Goal: Information Seeking & Learning: Check status

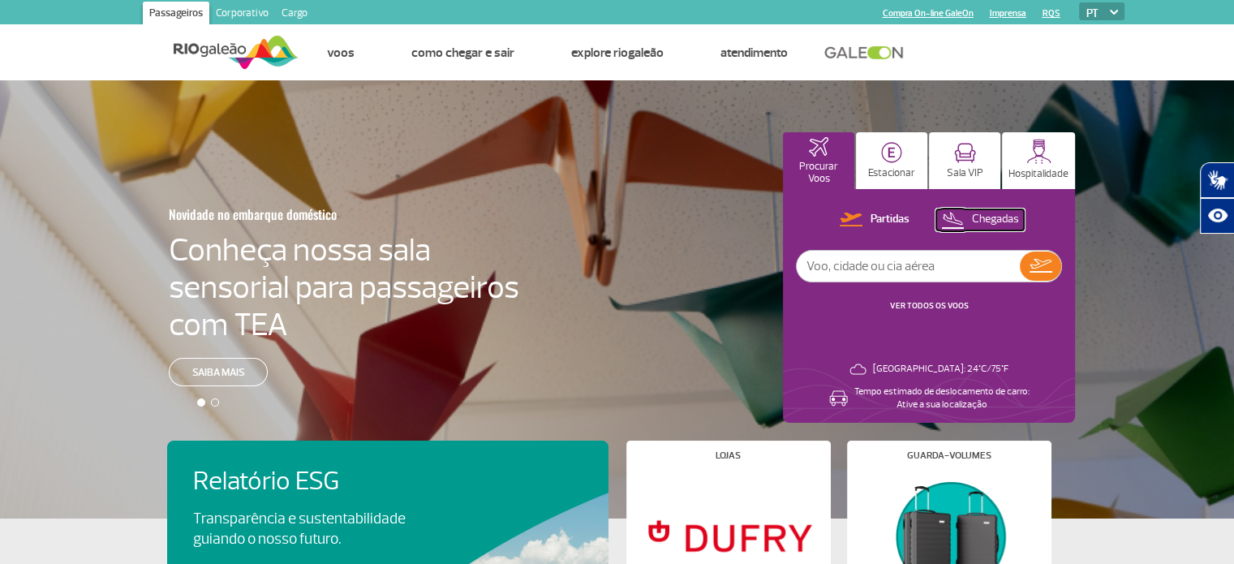
click at [978, 218] on p "Chegadas" at bounding box center [995, 219] width 47 height 15
click at [1035, 260] on img at bounding box center [1041, 266] width 24 height 23
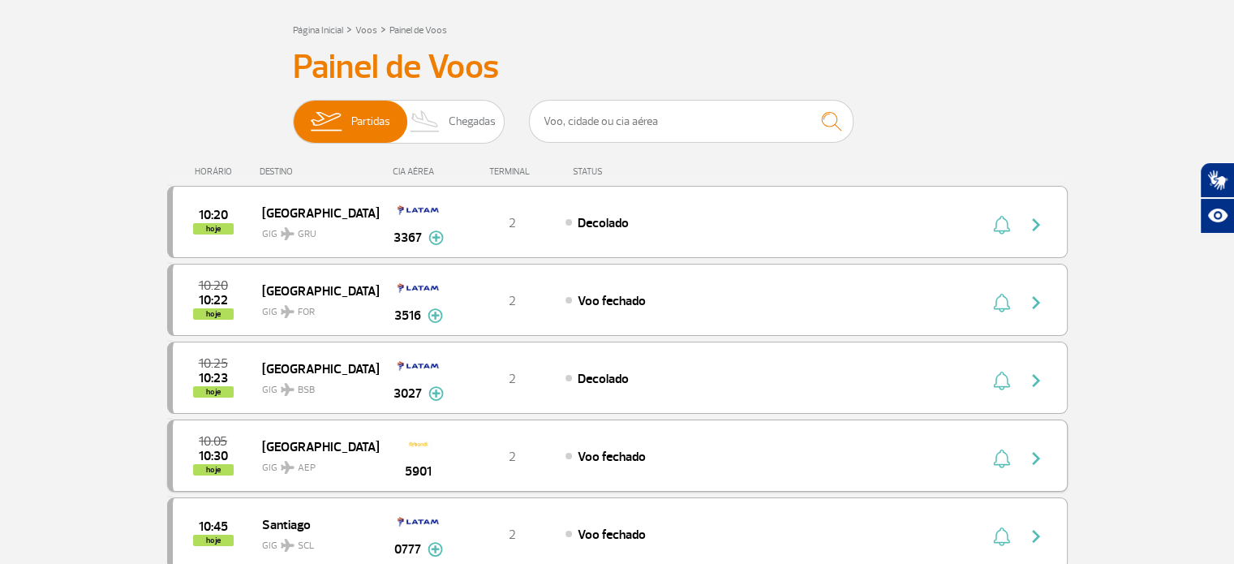
scroll to position [162, 0]
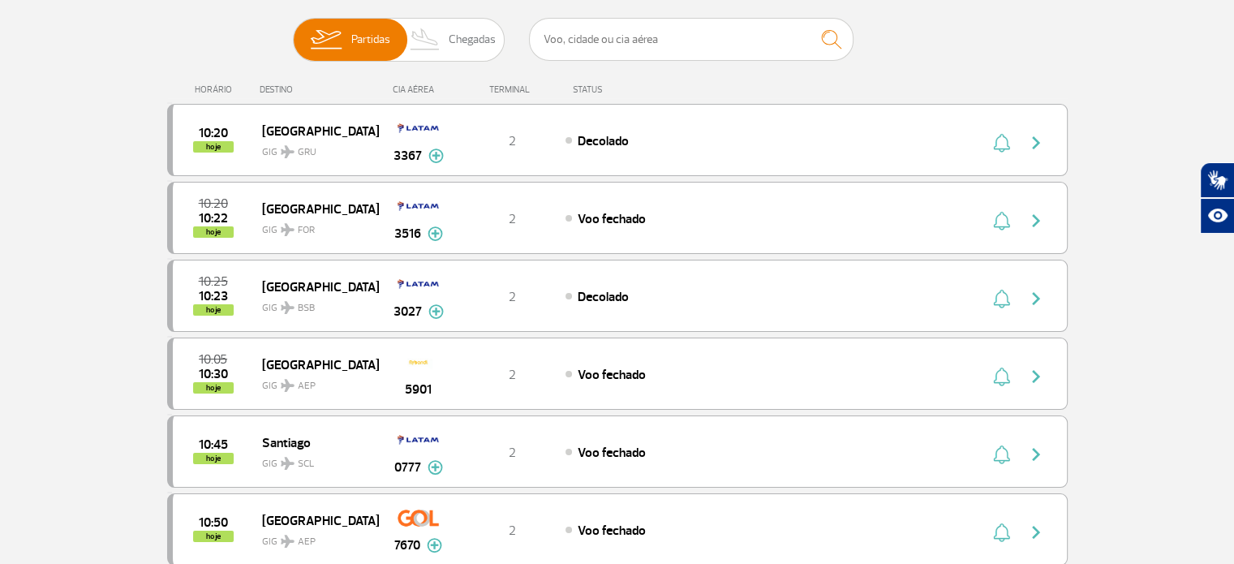
click at [484, 42] on span "Chegadas" at bounding box center [472, 40] width 47 height 42
click at [293, 32] on input "Partidas Chegadas" at bounding box center [293, 32] width 0 height 0
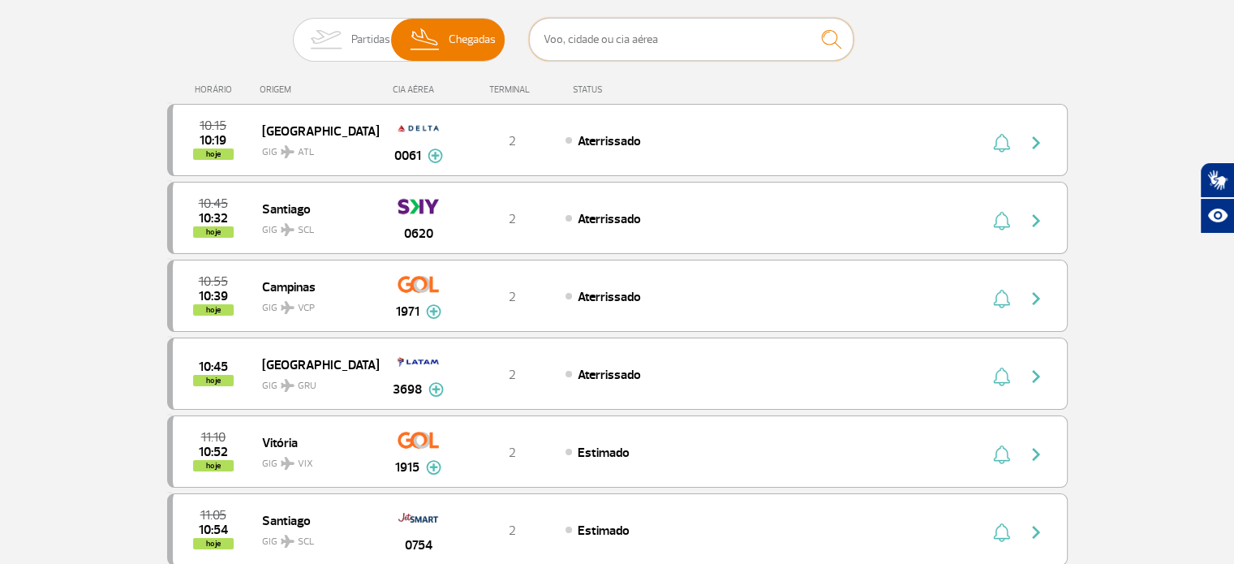
click at [680, 27] on input "text" at bounding box center [691, 39] width 325 height 43
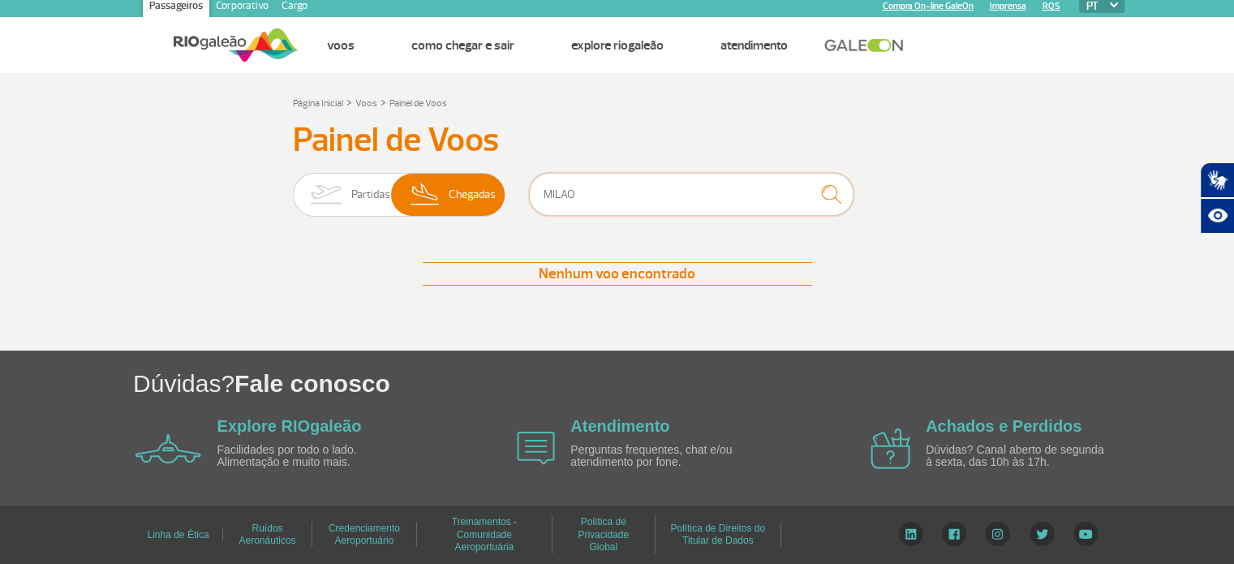
type input "MILAO"
click at [841, 201] on img "submit" at bounding box center [831, 194] width 35 height 33
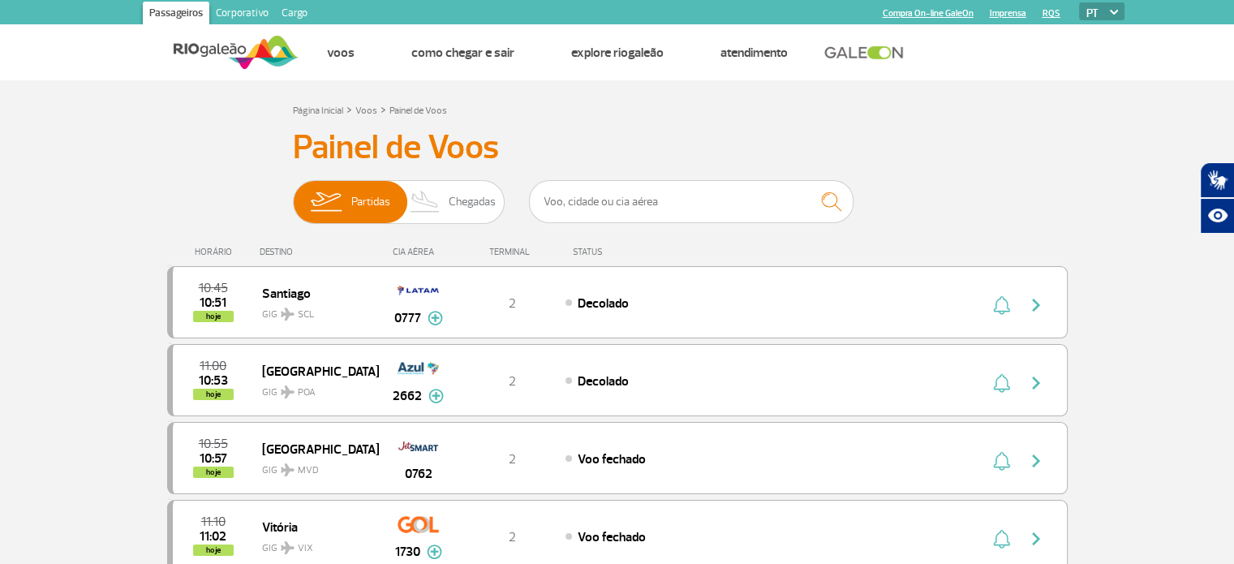
click at [419, 235] on div "HORÁRIO DESTINO CIA AÉREA TERMINAL STATUS" at bounding box center [617, 245] width 901 height 32
click at [451, 213] on span "Chegadas" at bounding box center [472, 202] width 47 height 42
click at [293, 194] on input "Partidas Chegadas" at bounding box center [293, 194] width 0 height 0
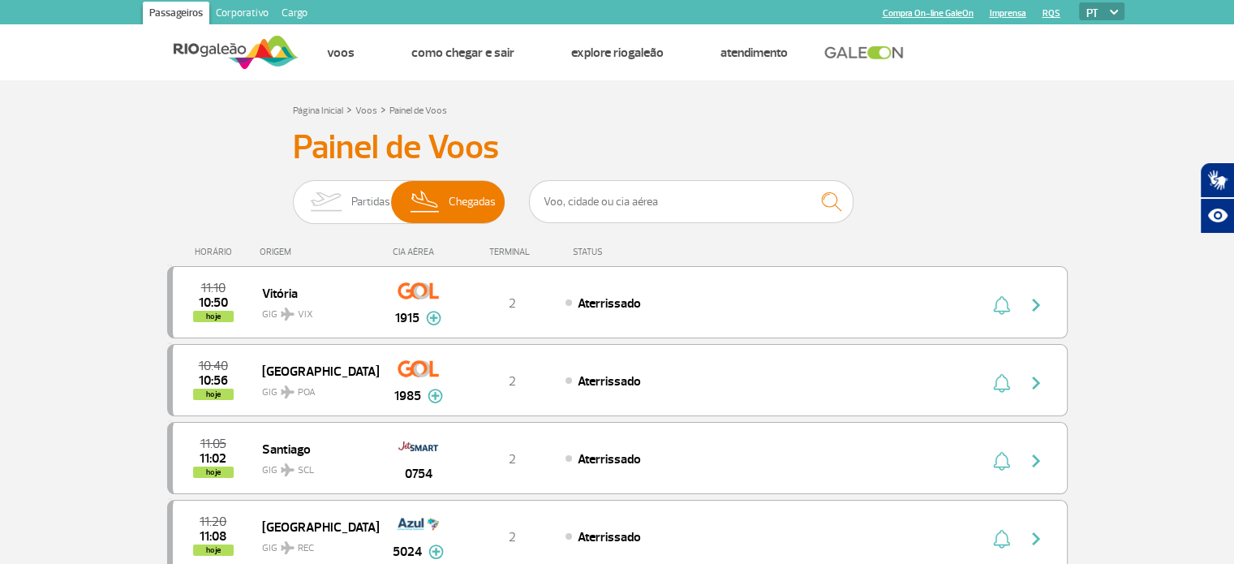
click at [766, 203] on input "text" at bounding box center [691, 201] width 325 height 43
click at [631, 216] on input "text" at bounding box center [691, 201] width 325 height 43
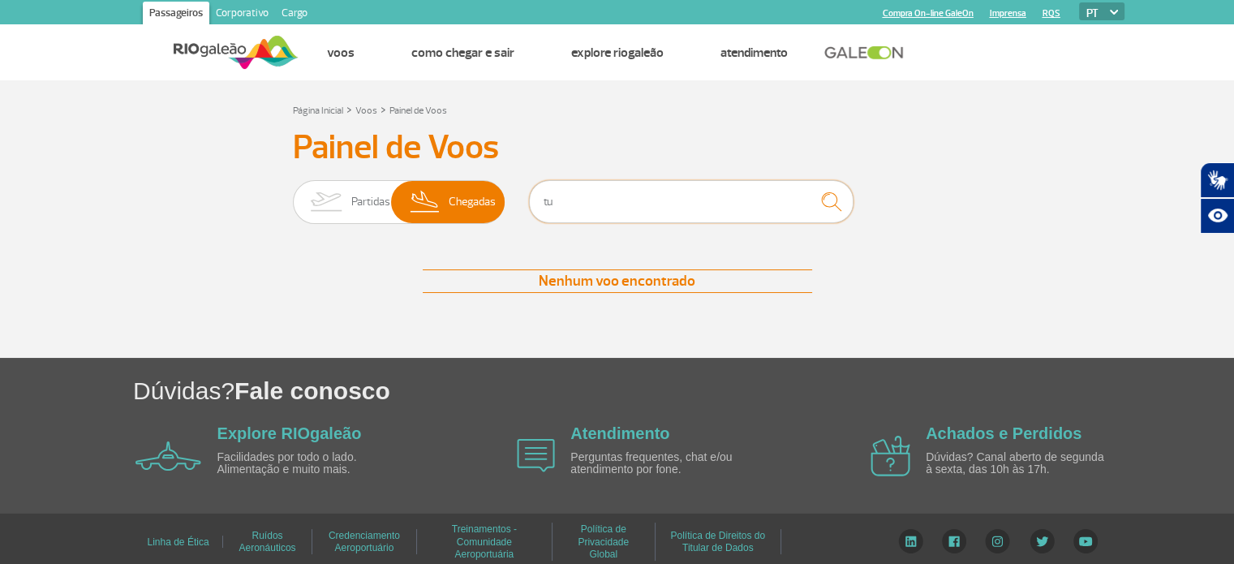
type input "t"
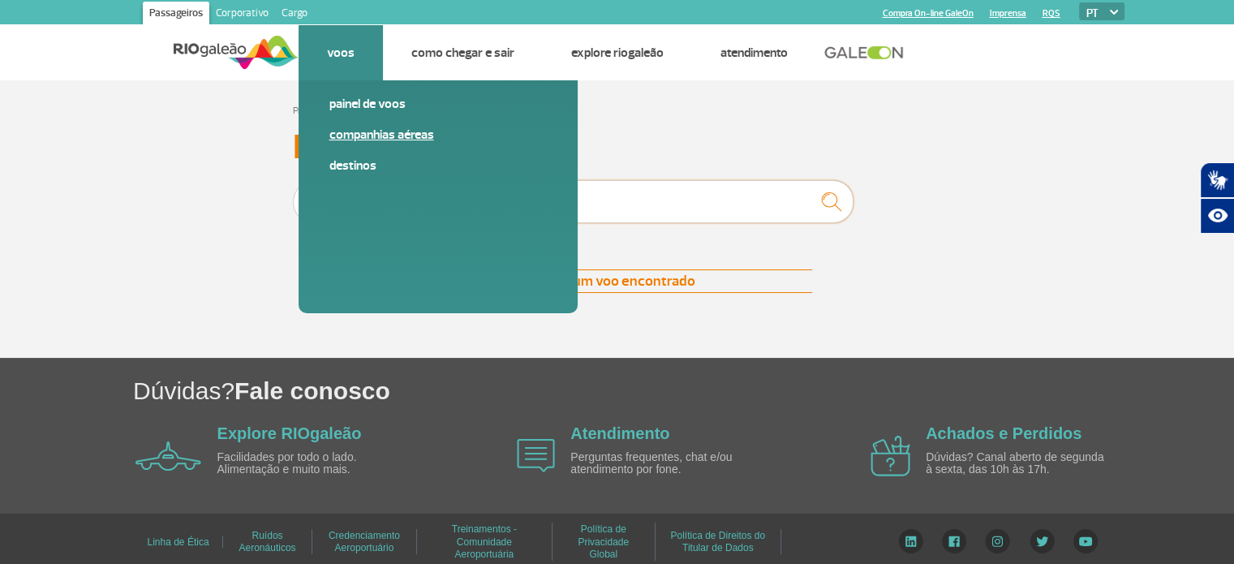
type input "milao"
click at [351, 136] on link "Companhias Aéreas" at bounding box center [437, 135] width 217 height 18
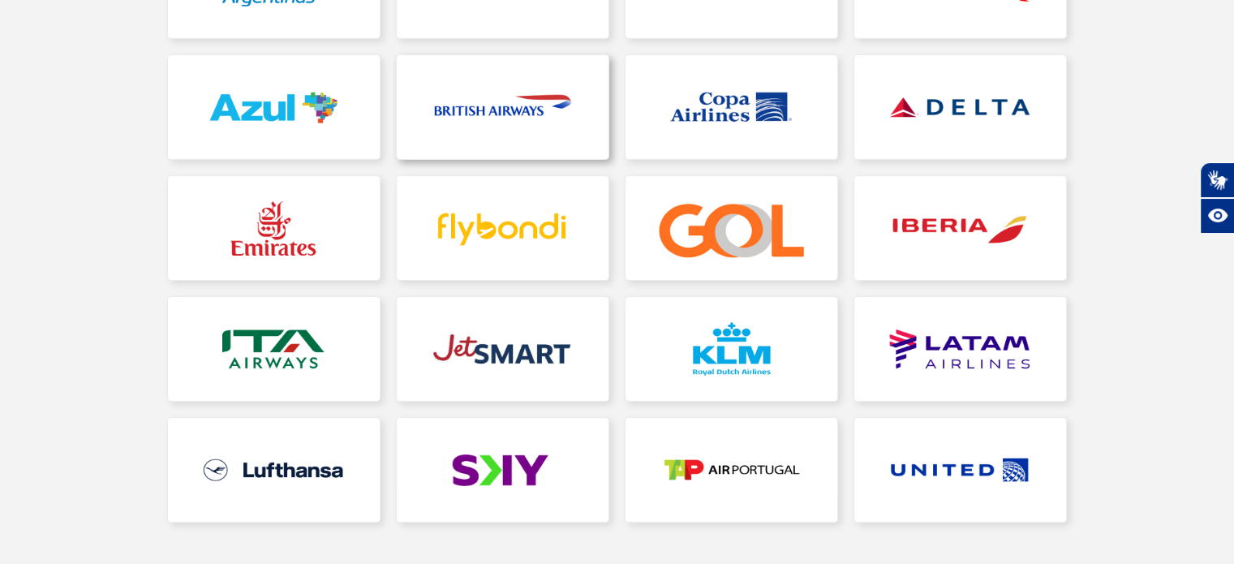
scroll to position [406, 0]
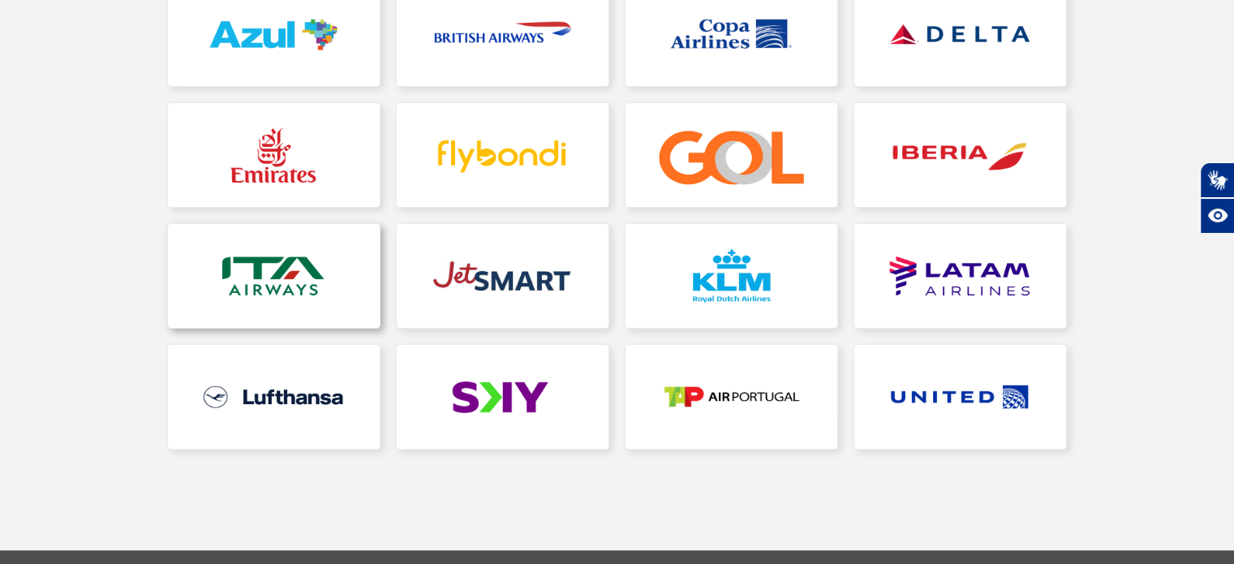
click at [303, 301] on link at bounding box center [274, 276] width 212 height 104
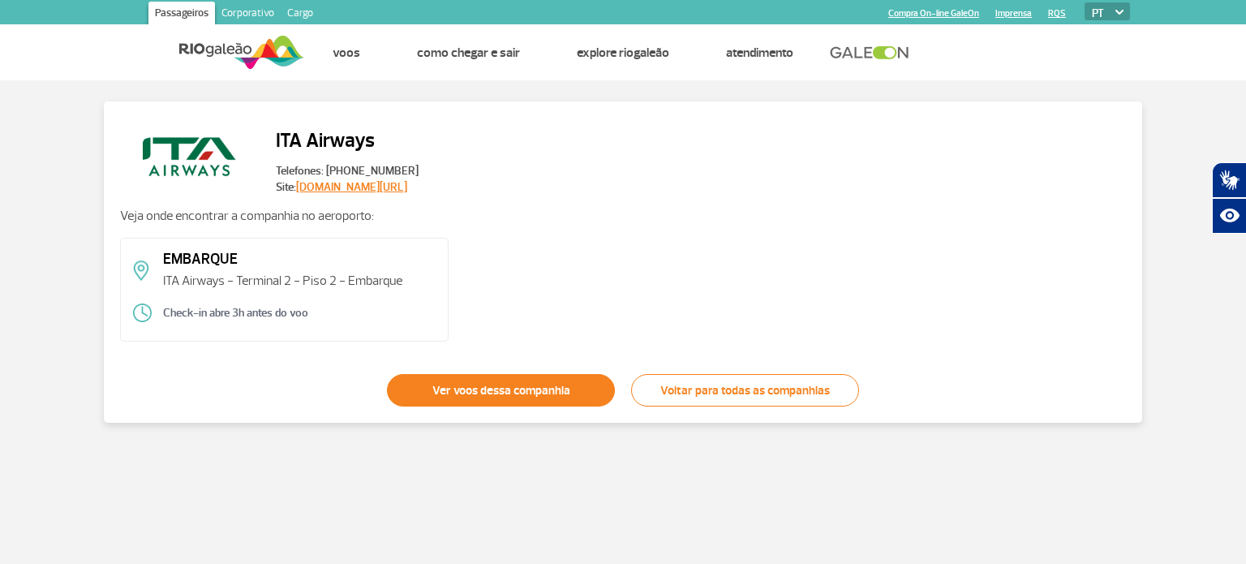
click at [437, 402] on link "Ver voos dessa companhia" at bounding box center [501, 390] width 228 height 32
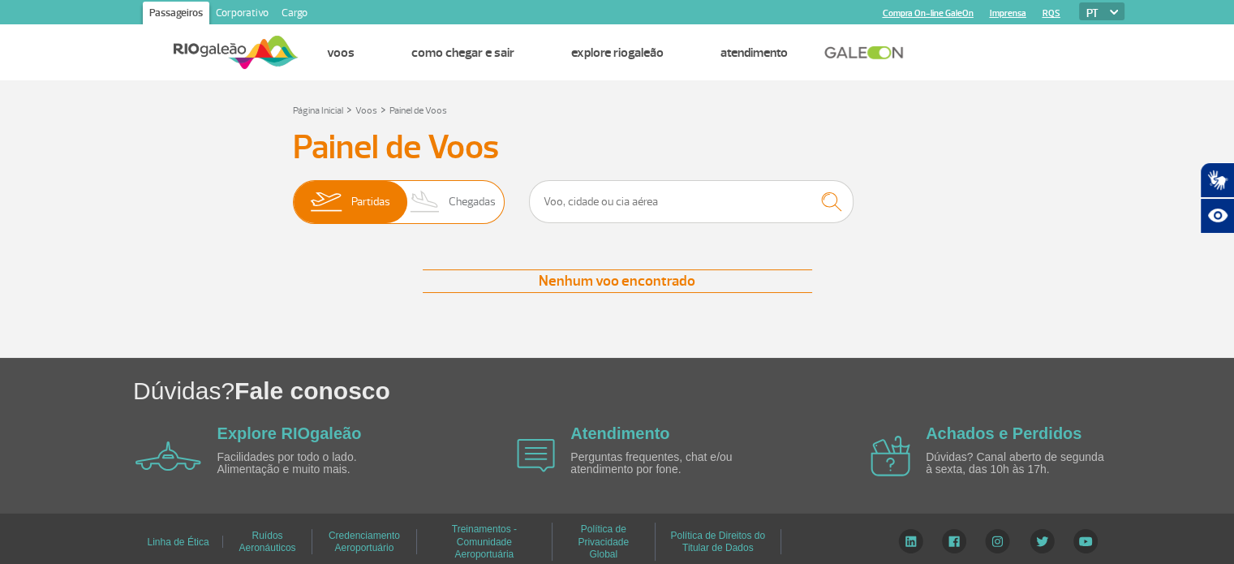
click at [480, 212] on span "Chegadas" at bounding box center [472, 202] width 47 height 42
click at [293, 194] on input "Partidas Chegadas" at bounding box center [293, 194] width 0 height 0
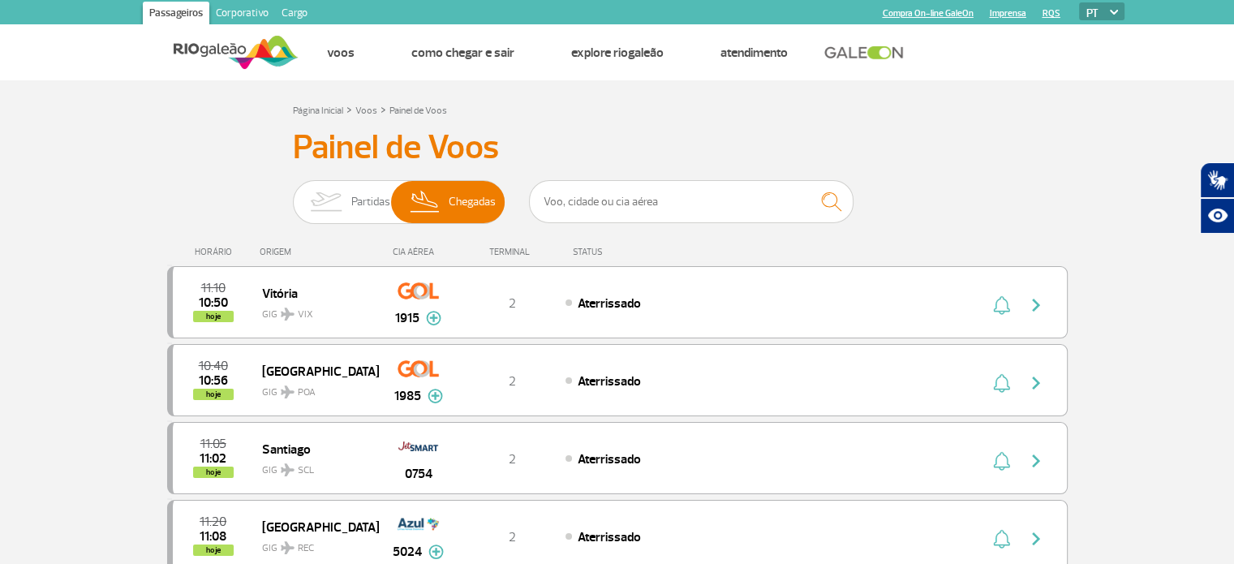
click at [189, 48] on img at bounding box center [236, 52] width 125 height 40
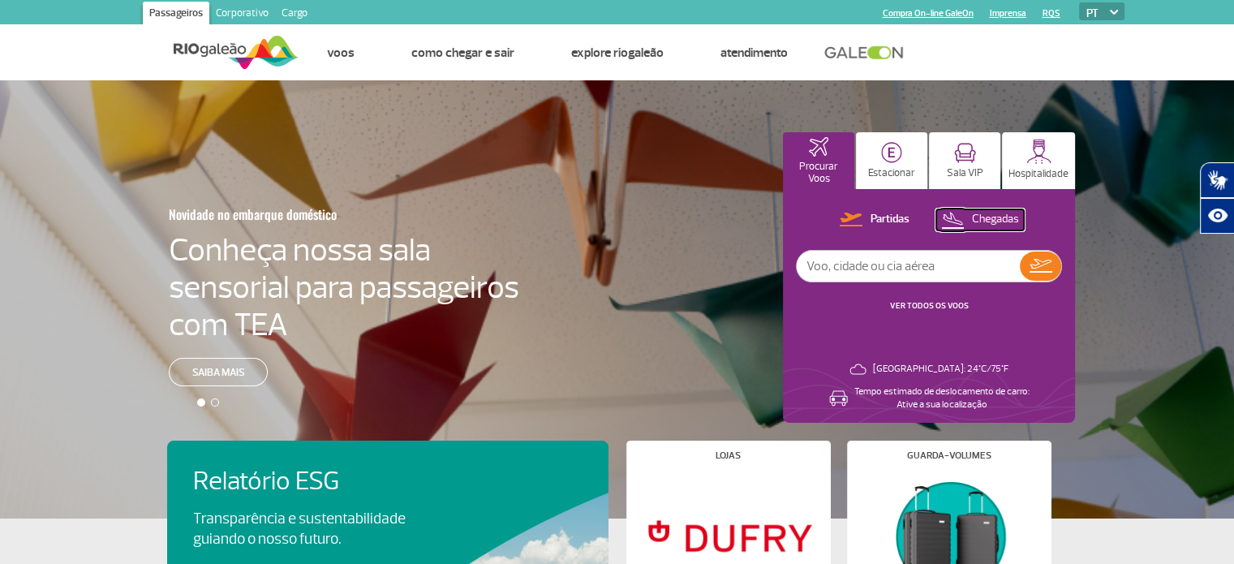
click at [987, 224] on p "Chegadas" at bounding box center [995, 219] width 47 height 15
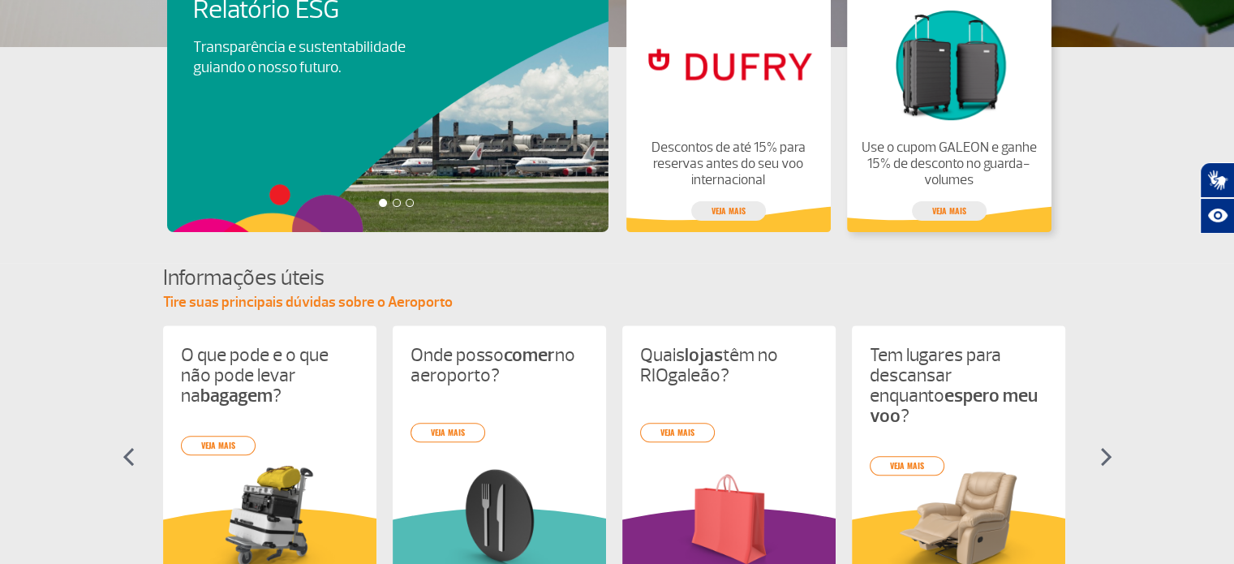
scroll to position [7, 0]
